Goal: Task Accomplishment & Management: Manage account settings

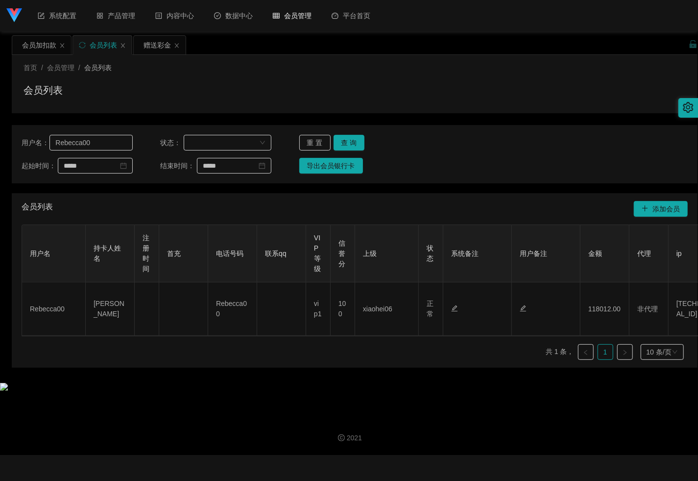
click at [108, 139] on input "Rebecca00" at bounding box center [90, 143] width 83 height 16
click at [351, 143] on button "查 询" at bounding box center [349, 143] width 31 height 16
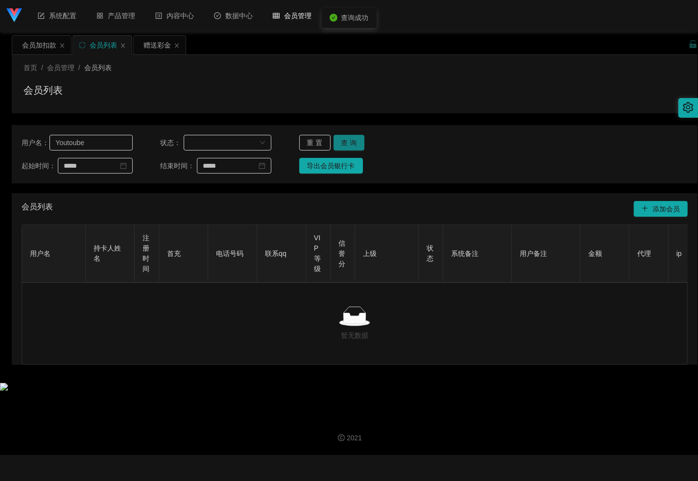
click at [351, 143] on button "查 询" at bounding box center [349, 143] width 31 height 16
click at [351, 143] on div "重 置 查 询" at bounding box center [354, 143] width 111 height 16
click at [351, 143] on button "查 询" at bounding box center [349, 143] width 31 height 16
click at [99, 142] on input "Youtoube" at bounding box center [90, 143] width 83 height 16
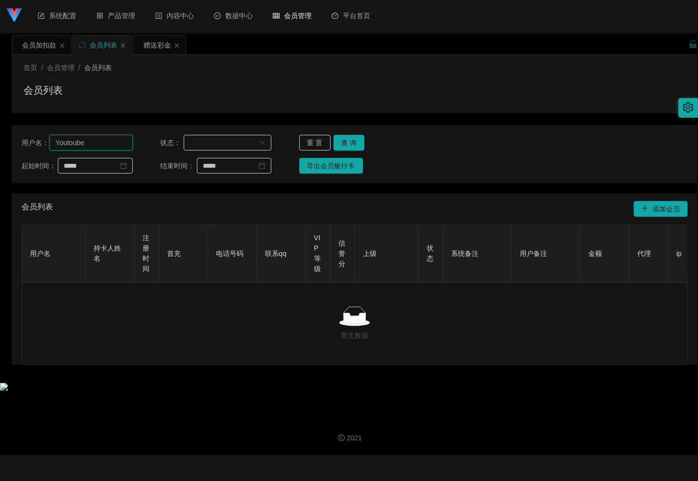
paste input "5741"
type input "5741"
click at [352, 142] on button "查 询" at bounding box center [349, 143] width 31 height 16
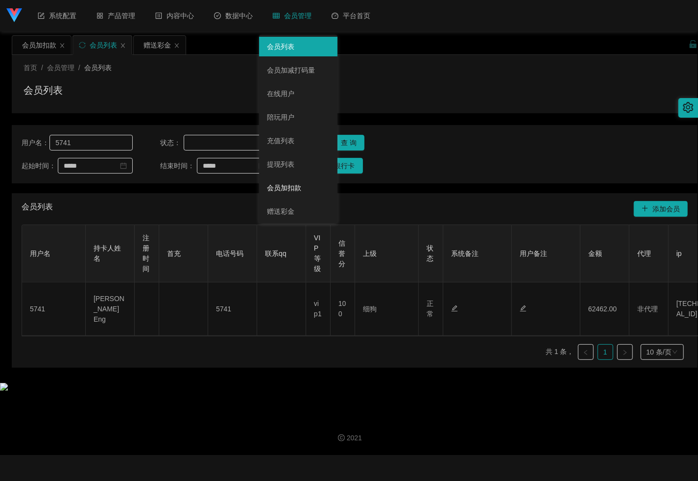
click at [289, 186] on link "会员加扣款" at bounding box center [298, 188] width 63 height 20
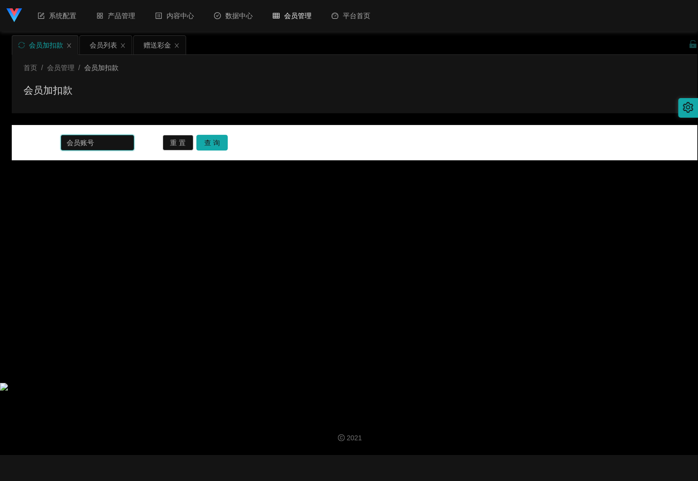
click at [116, 142] on input "text" at bounding box center [97, 143] width 73 height 16
paste input "5741"
type input "5741"
click at [217, 142] on button "查 询" at bounding box center [211, 143] width 31 height 16
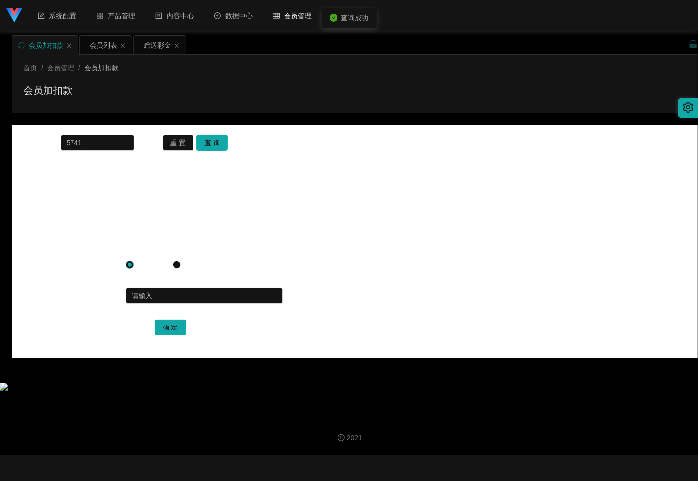
click at [686, 106] on icon "图标: setting" at bounding box center [688, 107] width 11 height 11
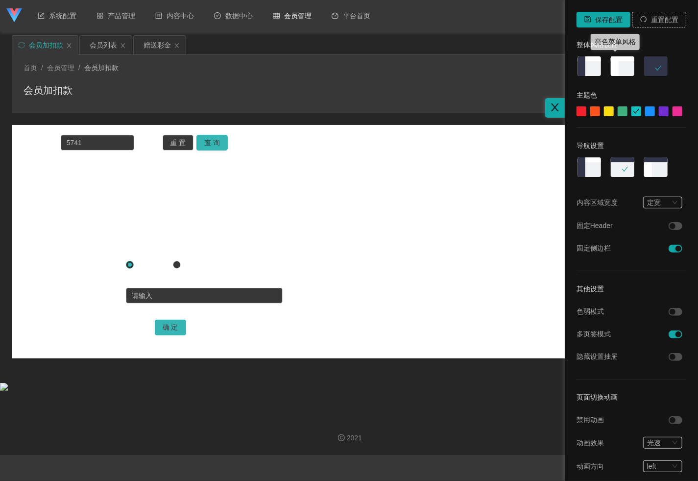
click at [611, 65] on img at bounding box center [622, 67] width 25 height 22
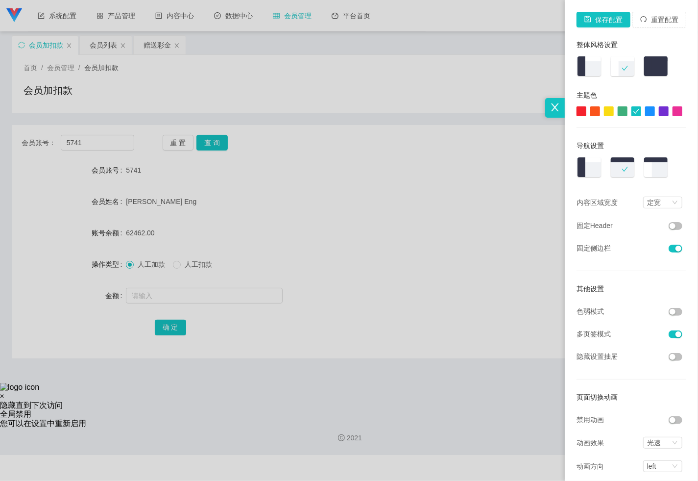
click at [266, 226] on div at bounding box center [349, 240] width 698 height 481
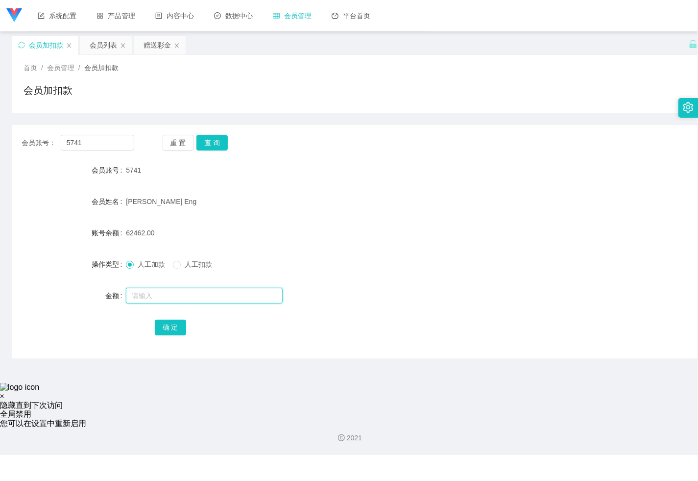
click at [146, 298] on input "text" at bounding box center [204, 296] width 157 height 16
paste input "11999"
type input "11999"
click at [171, 328] on button "确 定" at bounding box center [170, 327] width 31 height 16
click at [171, 328] on span "确 定" at bounding box center [176, 327] width 42 height 8
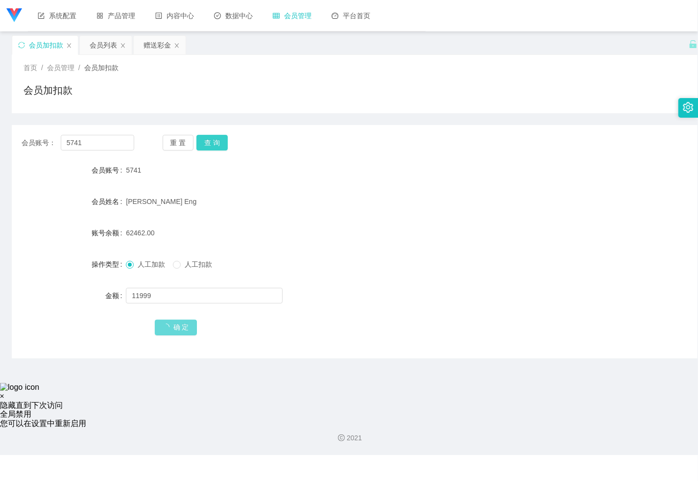
click at [215, 140] on button "查 询" at bounding box center [211, 143] width 31 height 16
click at [144, 294] on input "text" at bounding box center [204, 296] width 157 height 16
paste input "11999"
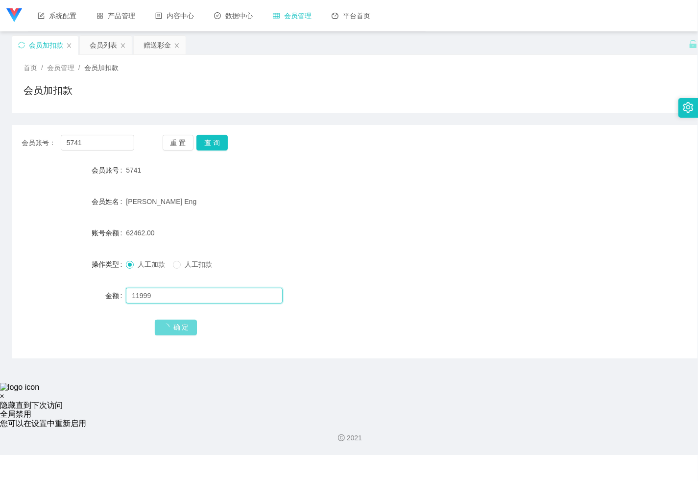
type input "11999"
click at [176, 326] on span "确 定" at bounding box center [176, 327] width 42 height 8
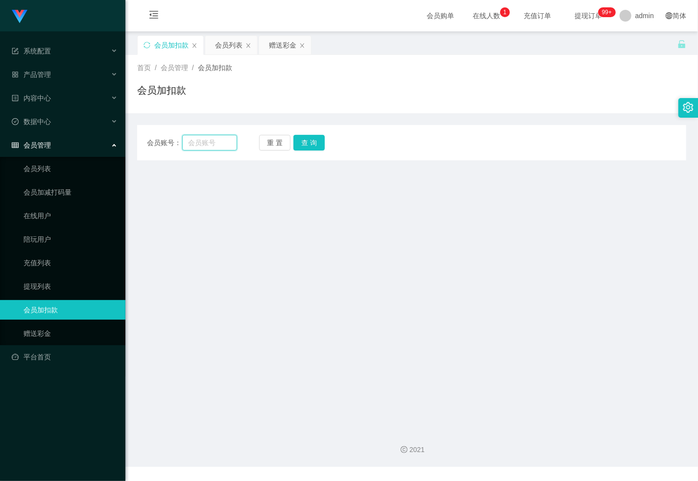
click at [209, 140] on input "text" at bounding box center [209, 143] width 55 height 16
paste input "11999"
click at [211, 147] on input "11999" at bounding box center [209, 143] width 55 height 16
paste input "5741"
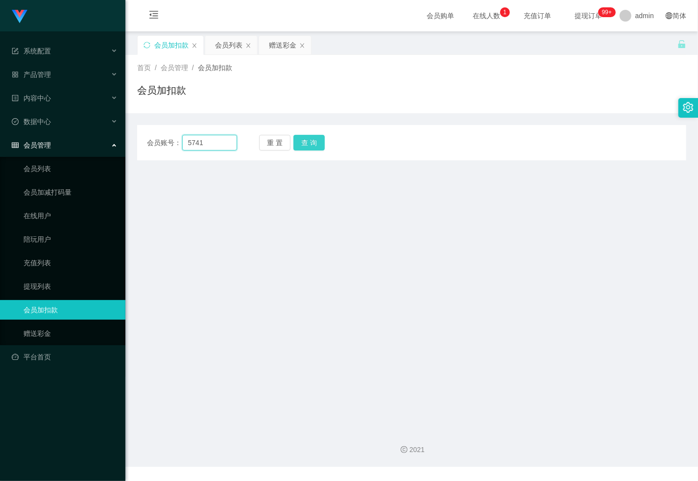
type input "5741"
click at [313, 140] on button "查 询" at bounding box center [308, 143] width 31 height 16
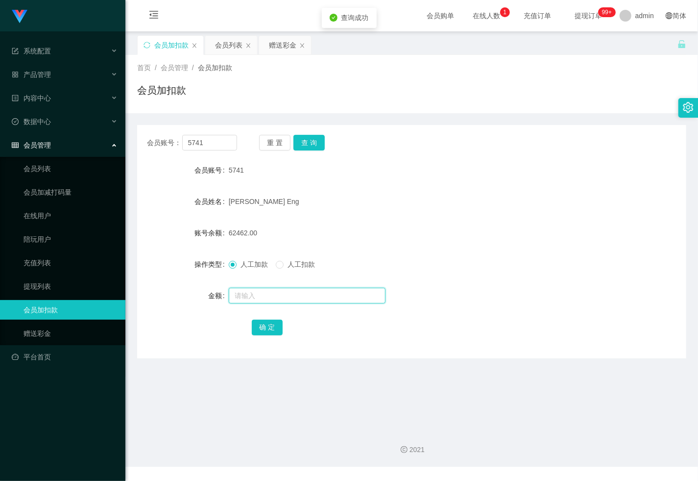
click at [275, 295] on input "text" at bounding box center [307, 296] width 157 height 16
click at [281, 44] on div "赠送彩金" at bounding box center [282, 45] width 27 height 19
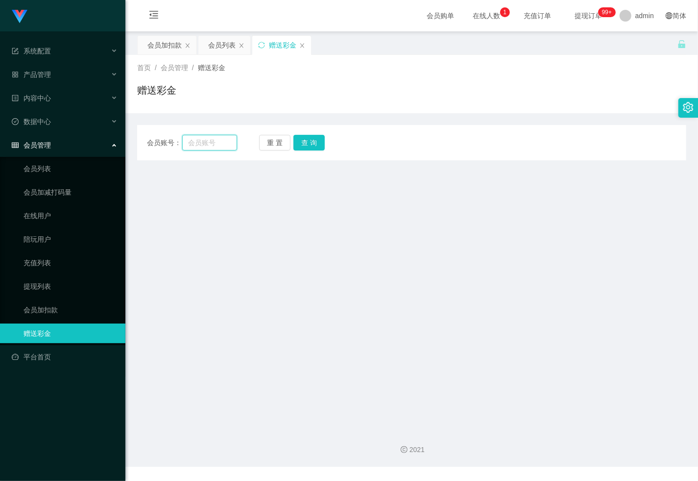
click at [220, 144] on input "text" at bounding box center [209, 143] width 55 height 16
paste input "5741"
type input "5741"
click at [307, 138] on button "查 询" at bounding box center [308, 143] width 31 height 16
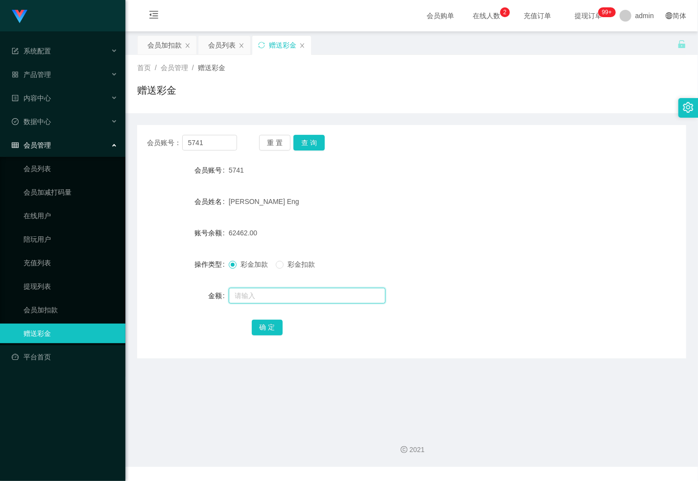
click at [262, 291] on input "text" at bounding box center [307, 296] width 157 height 16
paste input "11999"
type input "11999"
click at [265, 329] on button "确 定" at bounding box center [267, 327] width 31 height 16
